Goal: Find specific page/section

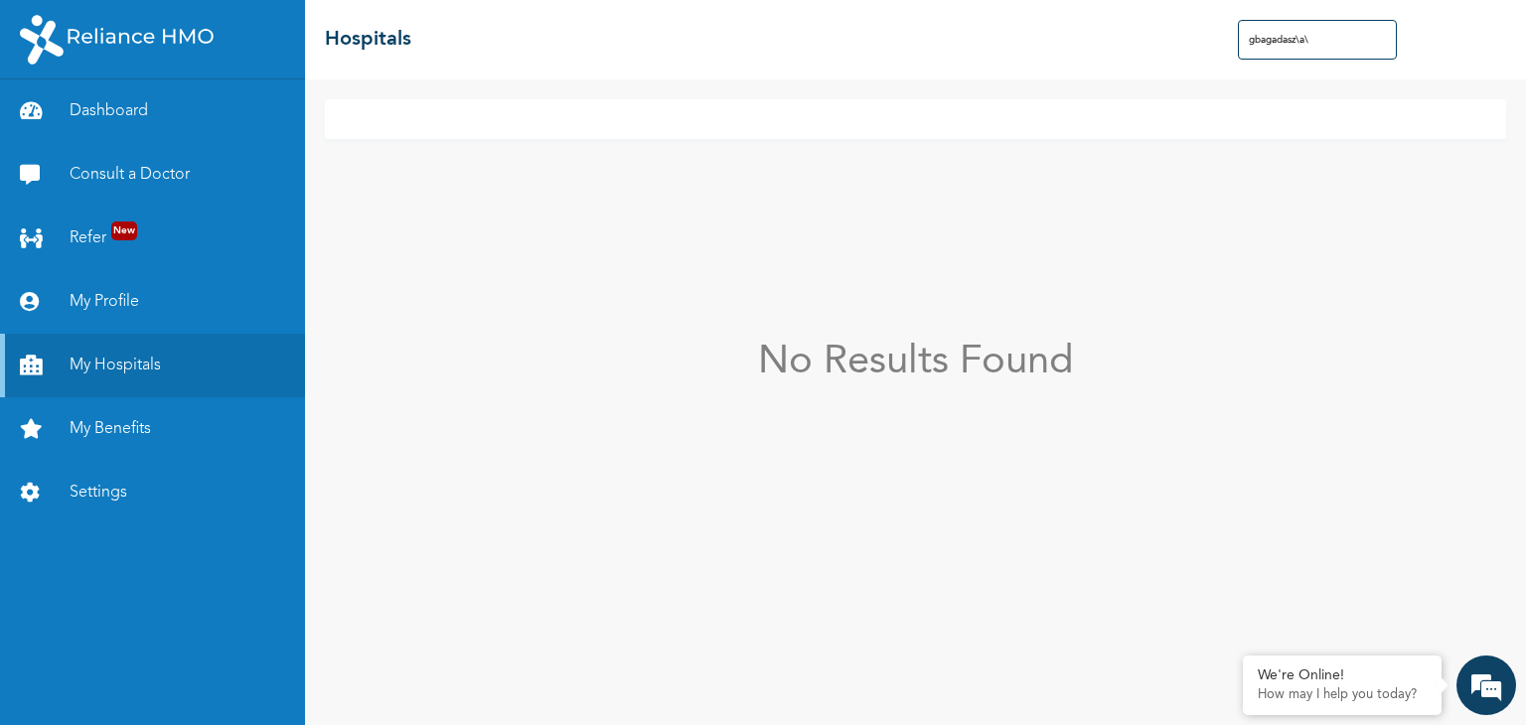
click at [1336, 33] on input "gbagadasz\a\" at bounding box center [1317, 40] width 159 height 40
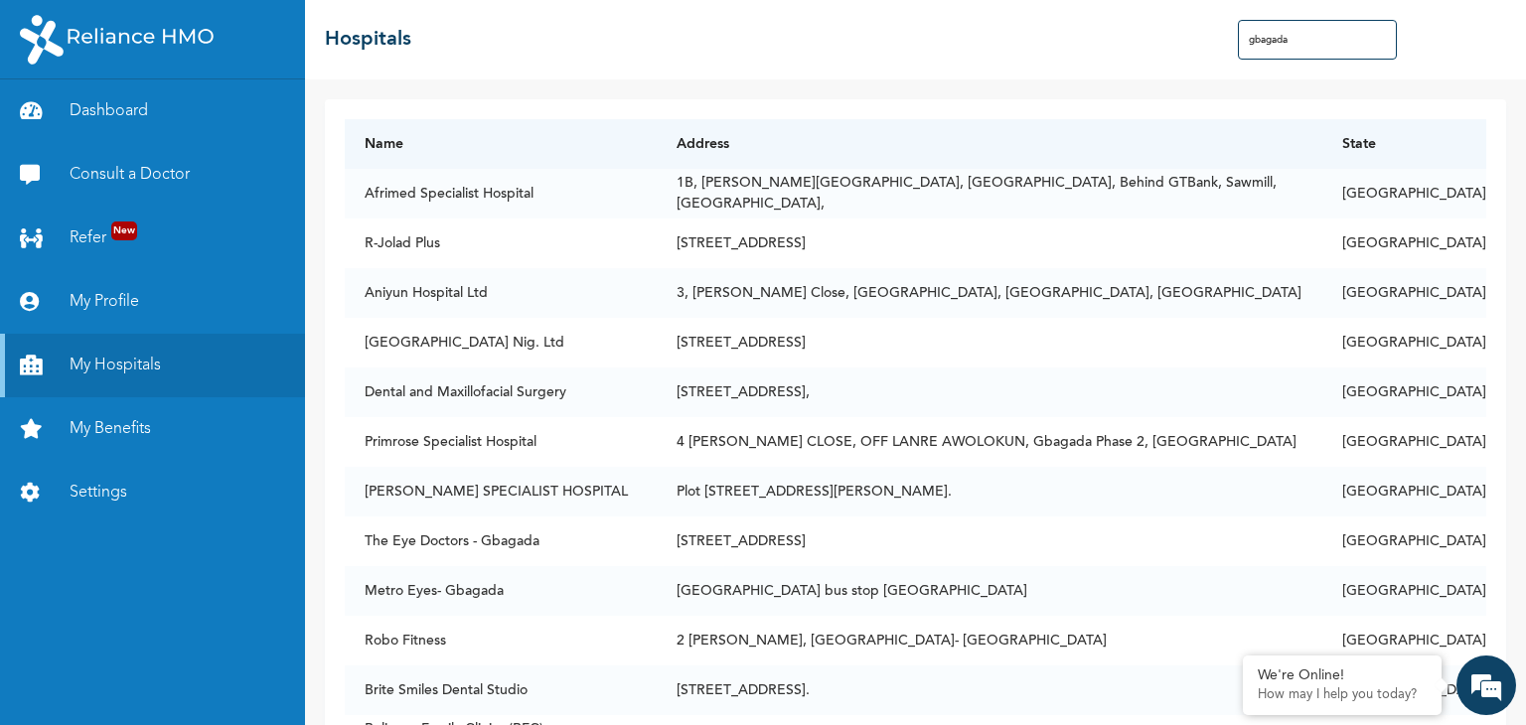
type input "gbagada"
click at [136, 437] on link "My Benefits" at bounding box center [152, 429] width 305 height 64
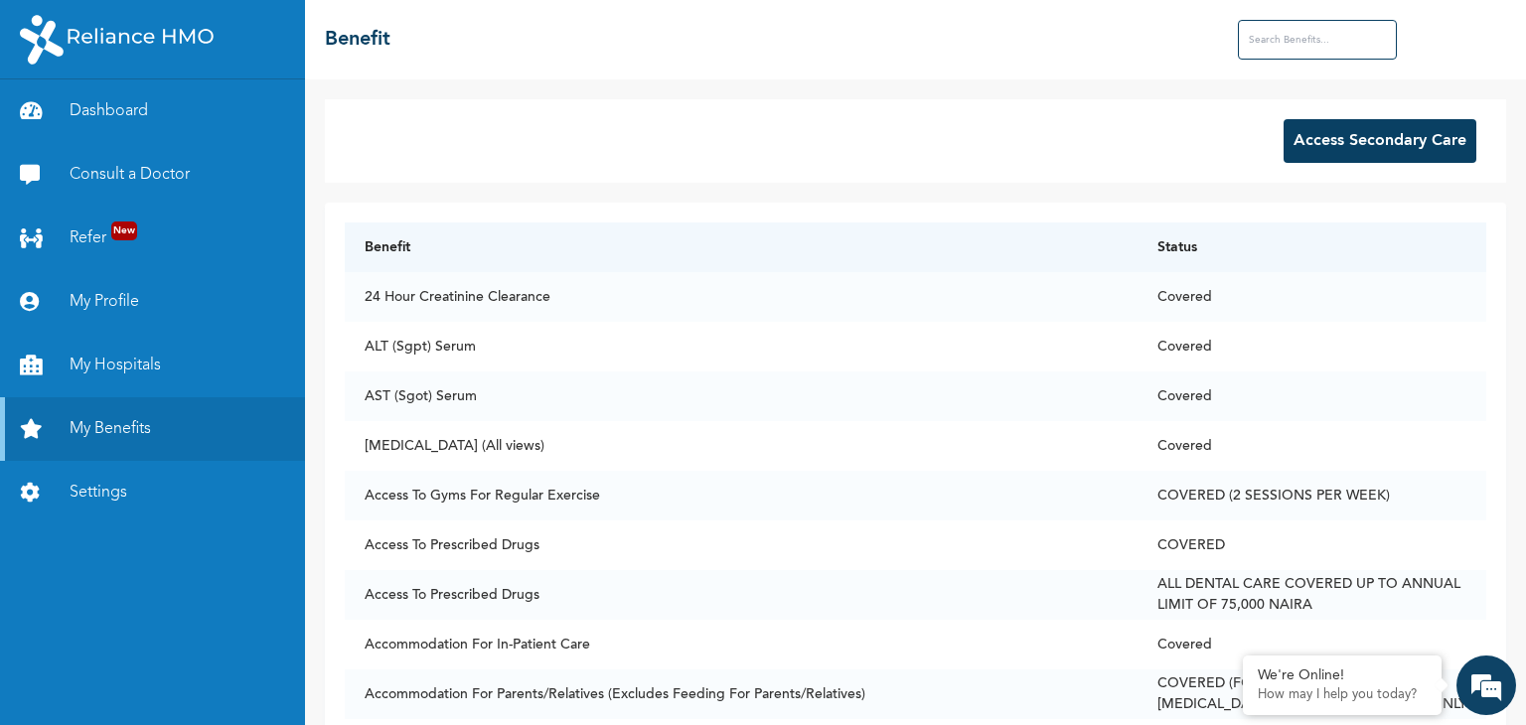
click at [1418, 138] on button "Access Secondary Care" at bounding box center [1380, 141] width 193 height 44
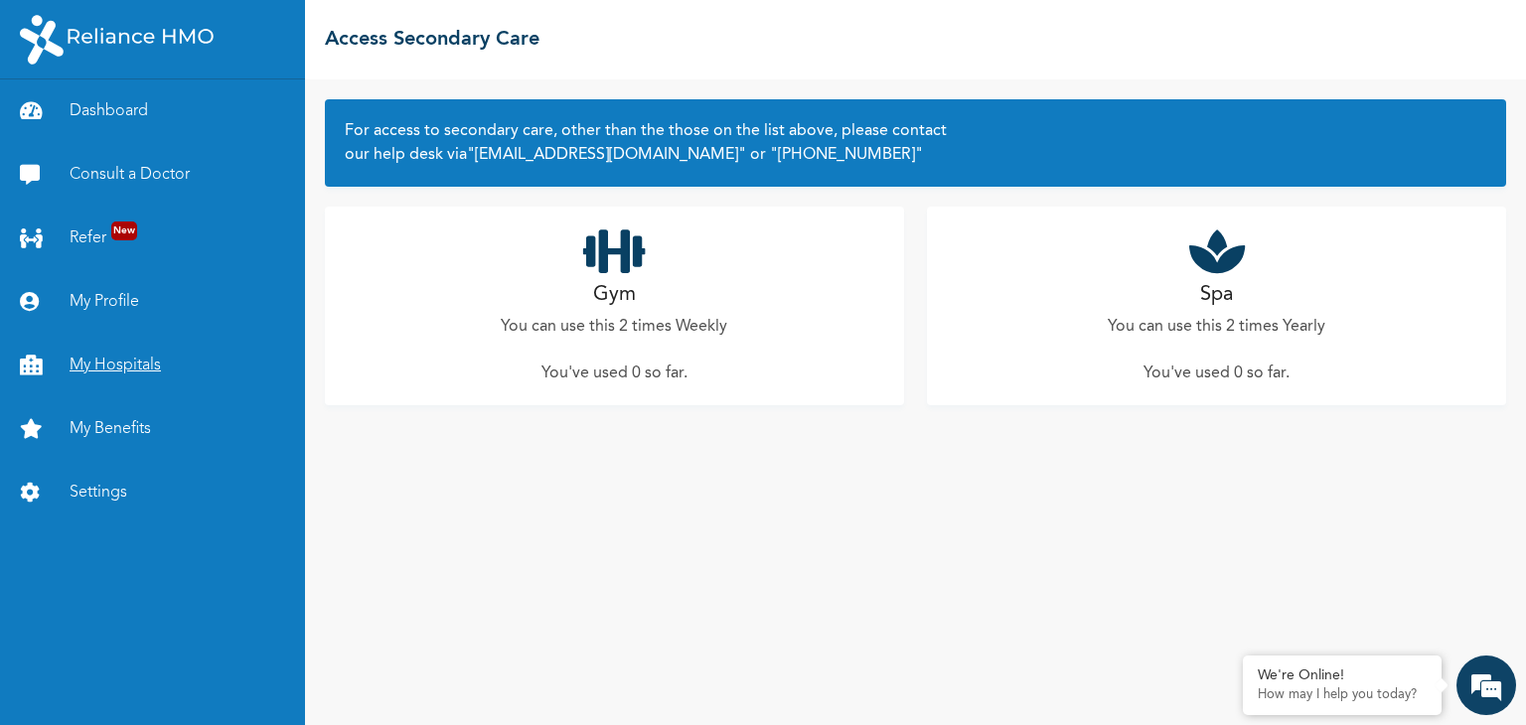
click at [170, 360] on link "My Hospitals" at bounding box center [152, 366] width 305 height 64
